Goal: Information Seeking & Learning: Learn about a topic

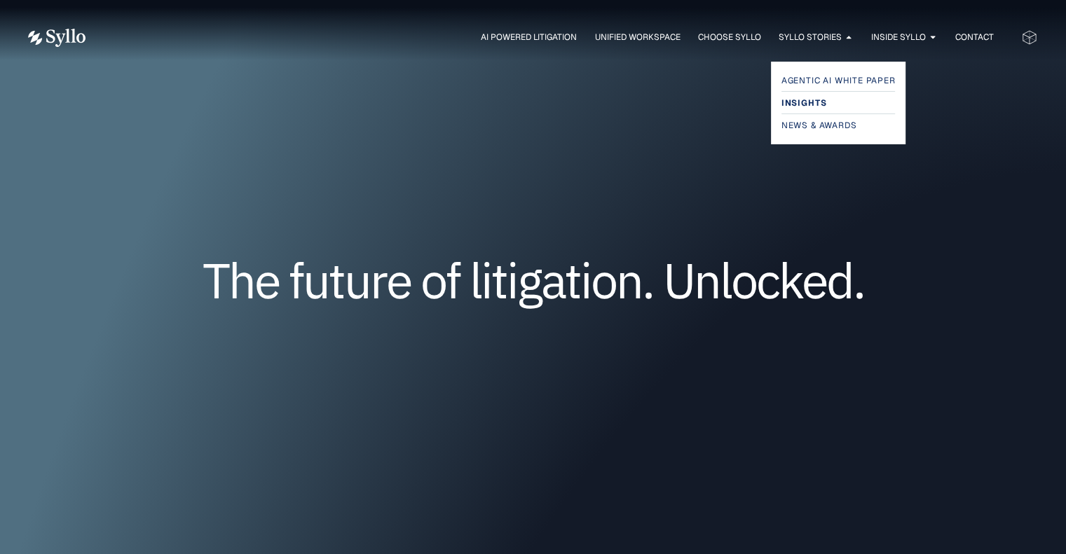
click at [818, 98] on span "Insights" at bounding box center [803, 103] width 45 height 17
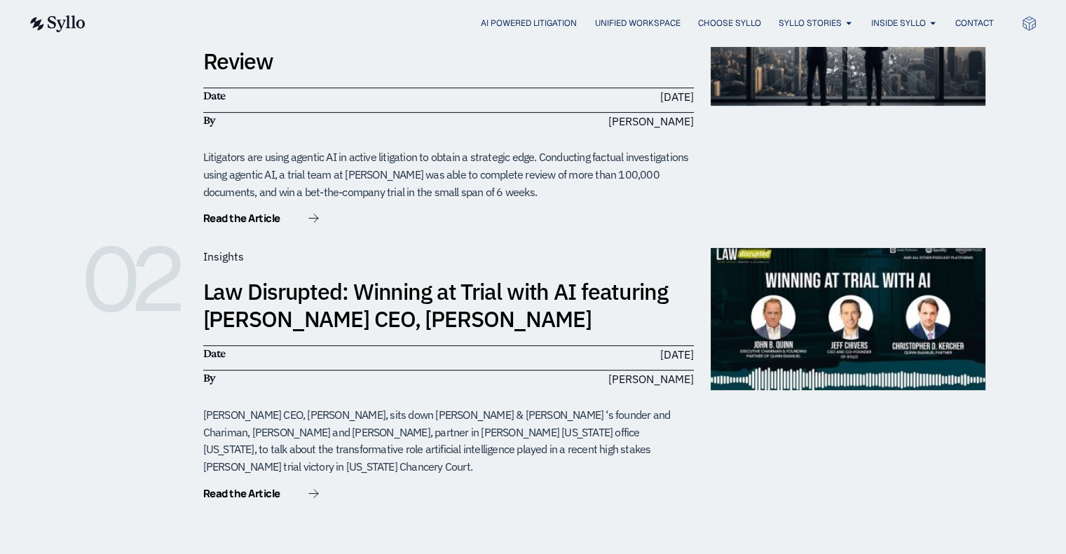
scroll to position [420, 0]
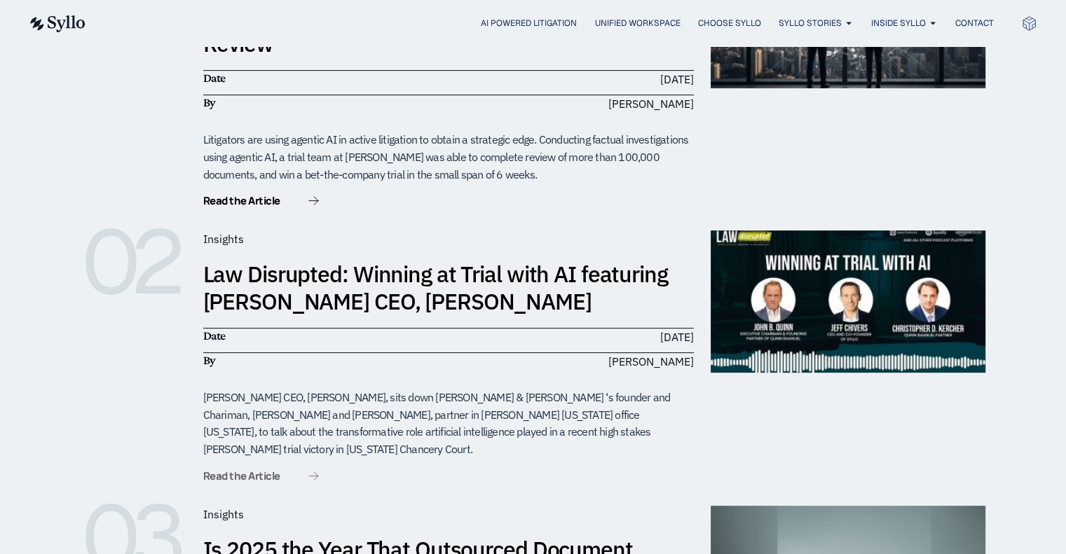
click at [241, 471] on span "Read the Article" at bounding box center [241, 476] width 77 height 11
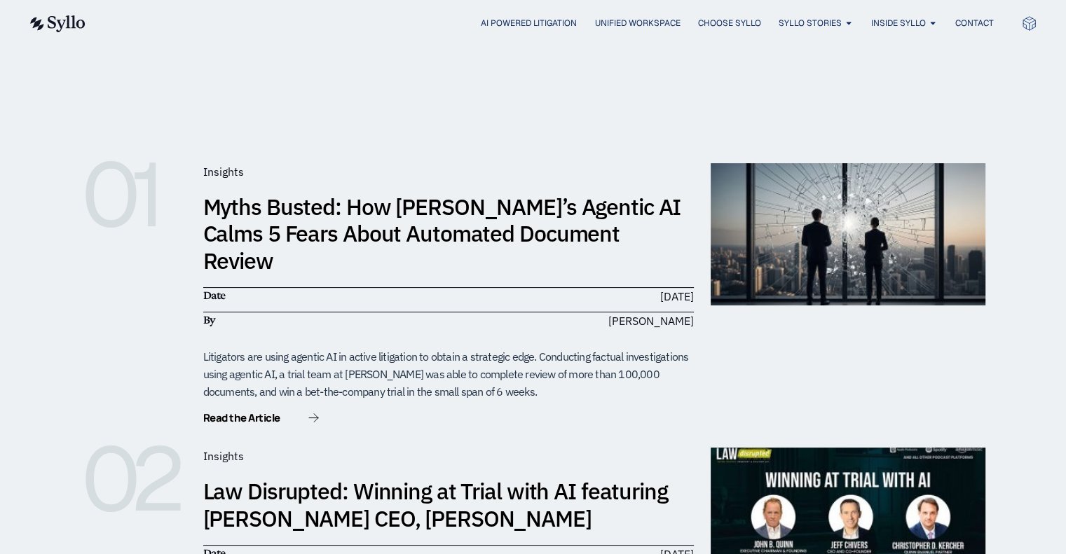
scroll to position [159, 0]
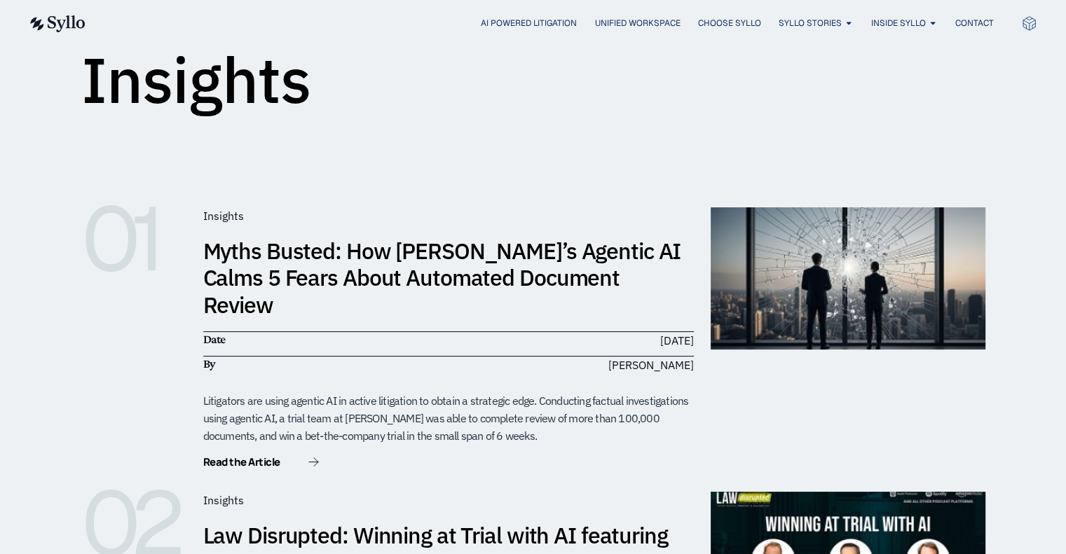
click at [265, 263] on link "Myths Busted: How [PERSON_NAME]’s Agentic AI Calms 5 Fears About Automated Docu…" at bounding box center [442, 277] width 478 height 83
